Goal: Navigation & Orientation: Find specific page/section

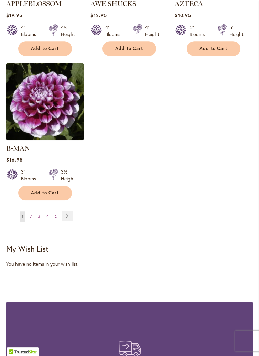
scroll to position [897, 0]
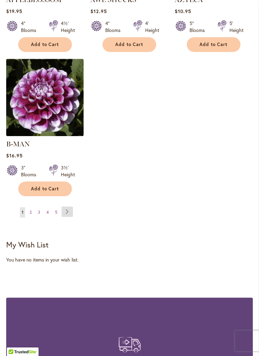
click at [69, 210] on link "Page Next" at bounding box center [67, 212] width 11 height 10
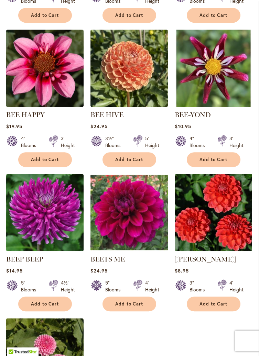
scroll to position [629, 0]
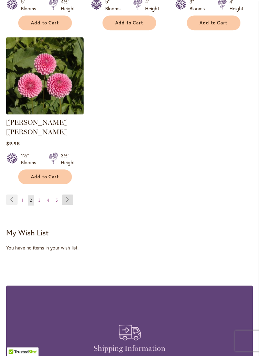
click at [67, 200] on link "Page Next" at bounding box center [67, 199] width 11 height 10
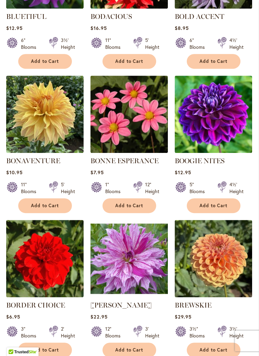
scroll to position [583, 0]
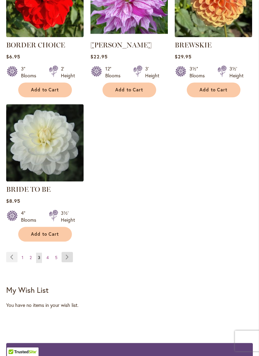
click at [68, 262] on link "Page Next" at bounding box center [67, 257] width 11 height 10
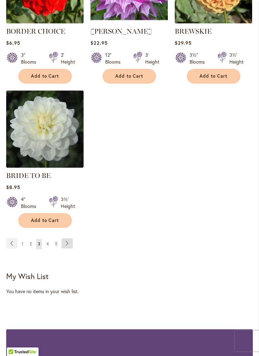
scroll to position [864, 0]
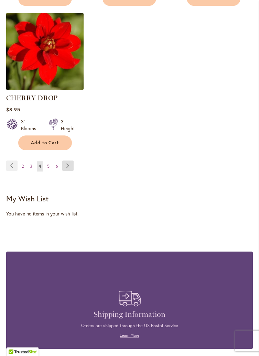
click at [67, 171] on link "Page Next" at bounding box center [67, 165] width 11 height 10
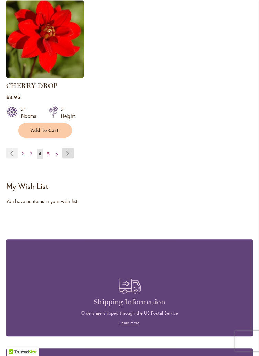
scroll to position [964, 0]
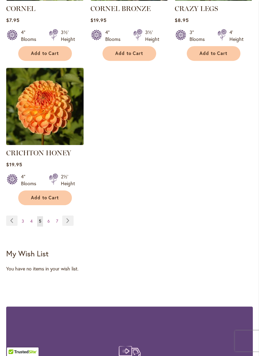
scroll to position [908, 0]
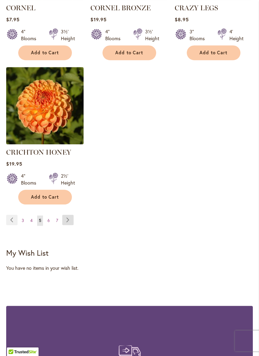
click at [69, 215] on link "Page Next" at bounding box center [67, 220] width 11 height 10
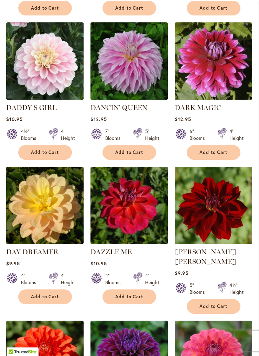
scroll to position [501, 0]
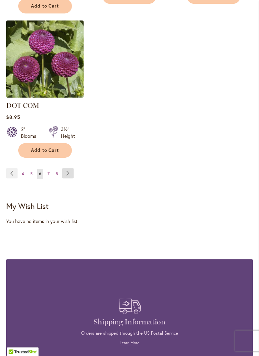
click at [66, 168] on link "Page Next" at bounding box center [67, 173] width 11 height 10
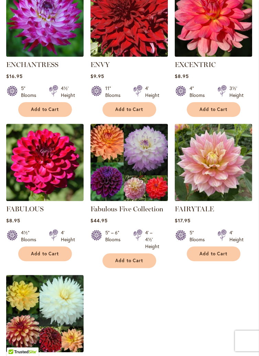
scroll to position [679, 0]
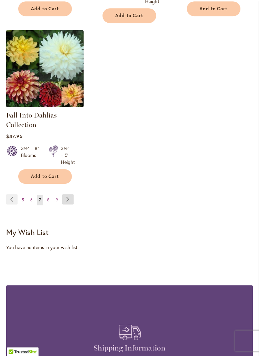
click at [68, 204] on link "Page Next" at bounding box center [67, 199] width 11 height 10
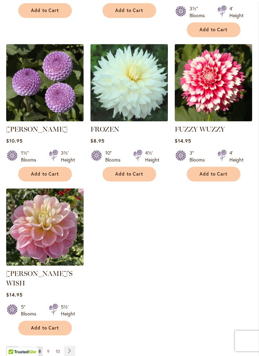
scroll to position [788, 0]
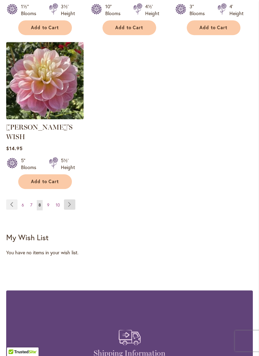
click at [69, 199] on link "Page Next" at bounding box center [69, 204] width 11 height 10
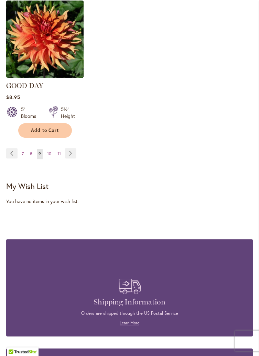
scroll to position [973, 0]
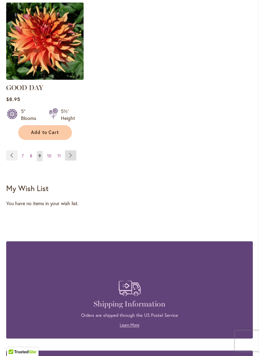
click at [70, 150] on link "Page Next" at bounding box center [70, 155] width 11 height 10
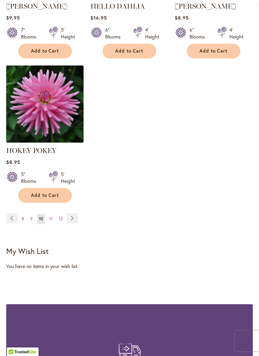
scroll to position [908, 0]
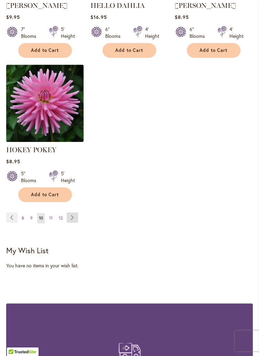
click at [70, 223] on link "Page Next" at bounding box center [72, 217] width 11 height 10
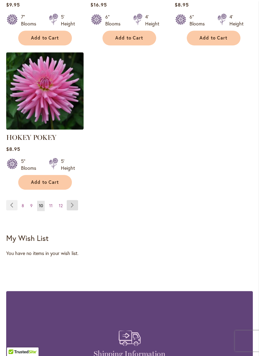
scroll to position [929, 0]
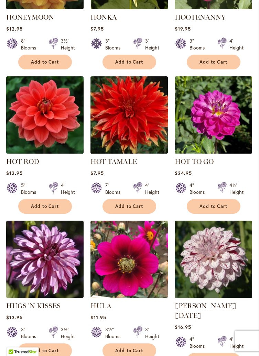
scroll to position [448, 0]
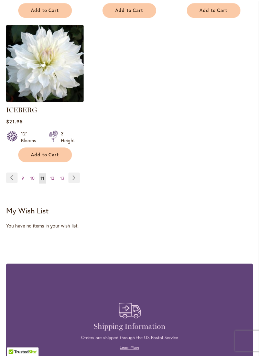
click at [73, 174] on link "Page Next" at bounding box center [73, 178] width 11 height 10
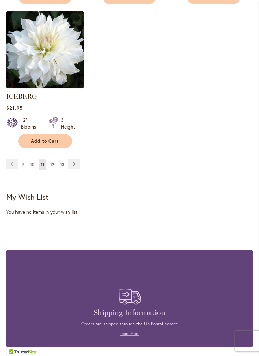
scroll to position [961, 0]
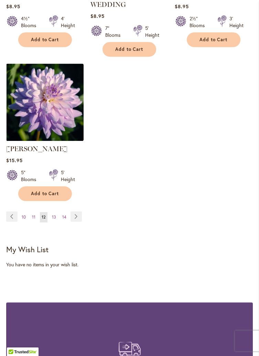
scroll to position [911, 0]
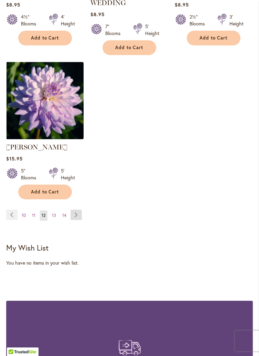
click at [78, 210] on link "Page Next" at bounding box center [75, 215] width 11 height 10
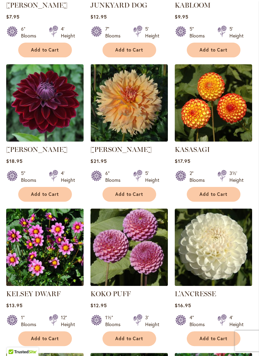
scroll to position [305, 0]
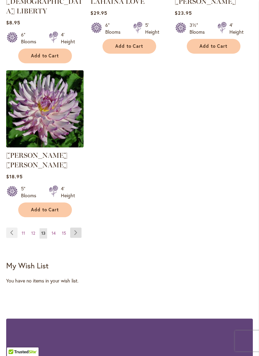
click at [74, 227] on link "Page Next" at bounding box center [75, 232] width 11 height 10
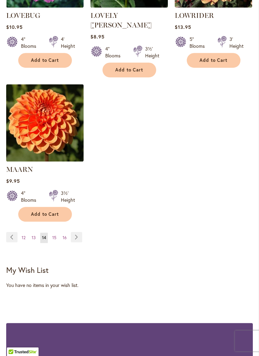
scroll to position [882, 0]
